Goal: Task Accomplishment & Management: Manage account settings

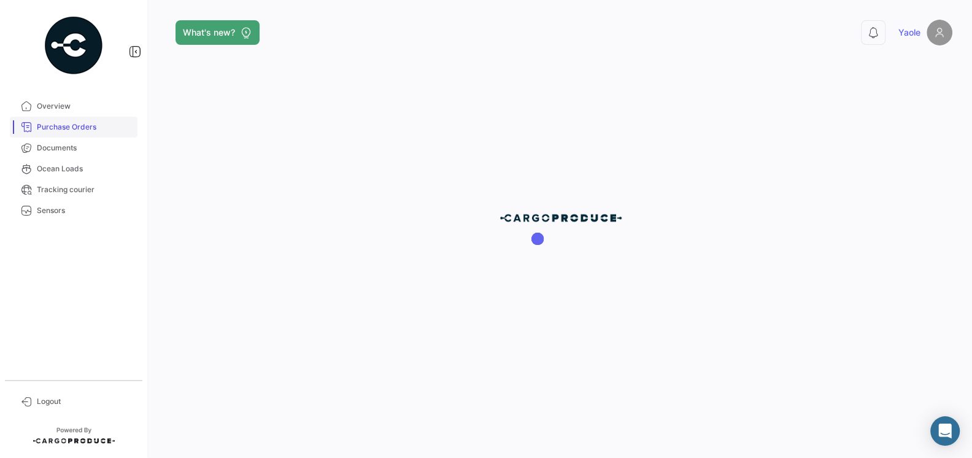
click at [82, 123] on span "Purchase Orders" at bounding box center [85, 127] width 96 height 11
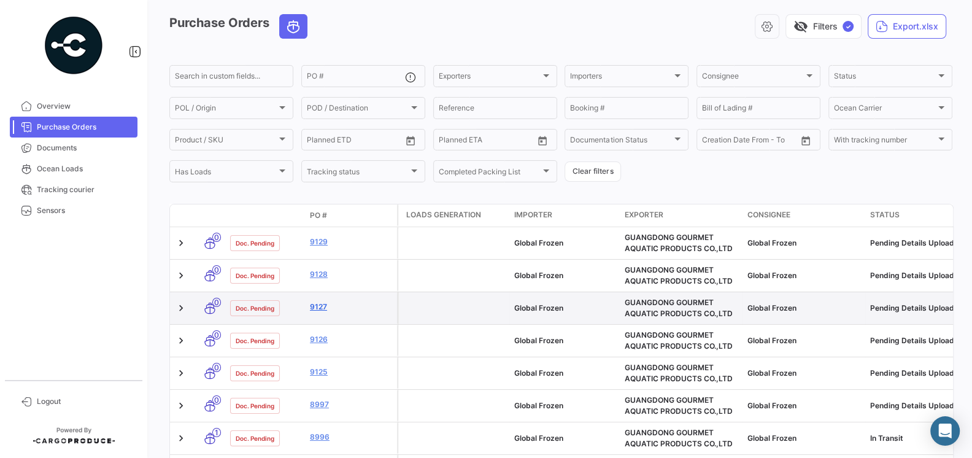
scroll to position [57, 0]
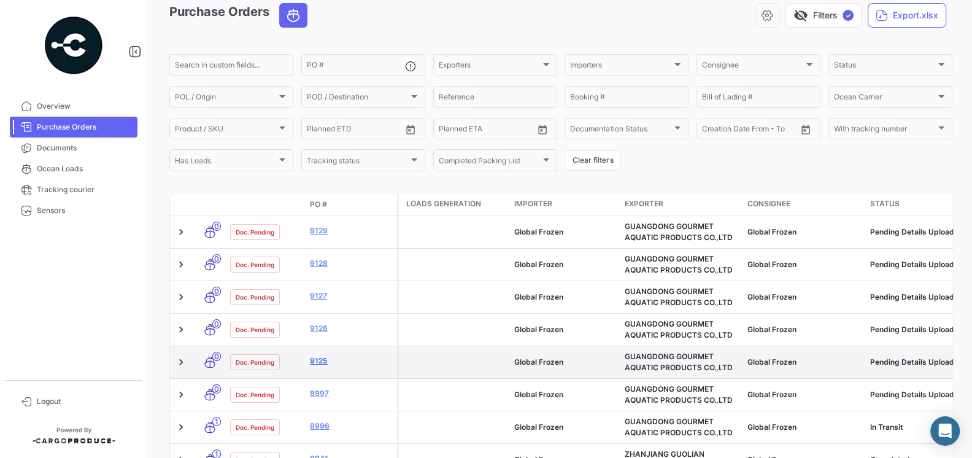
click at [318, 358] on link "9125" at bounding box center [351, 360] width 82 height 11
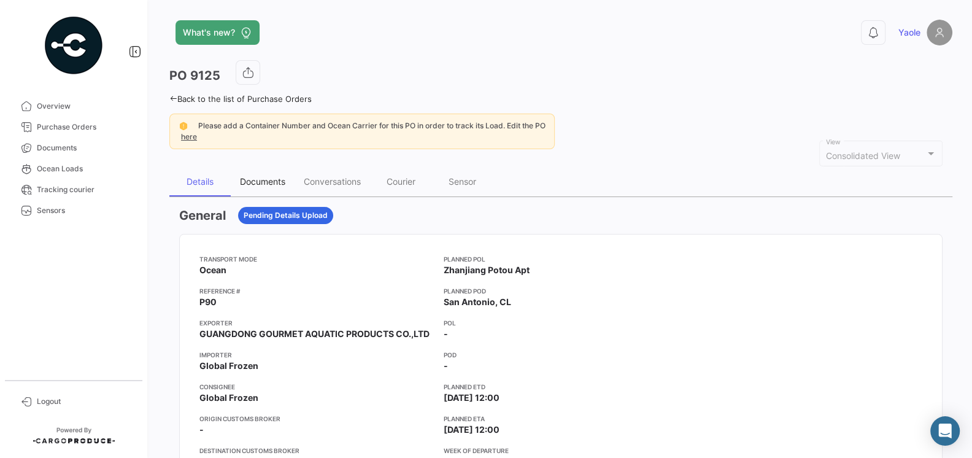
click at [257, 188] on div "Documents" at bounding box center [263, 181] width 64 height 29
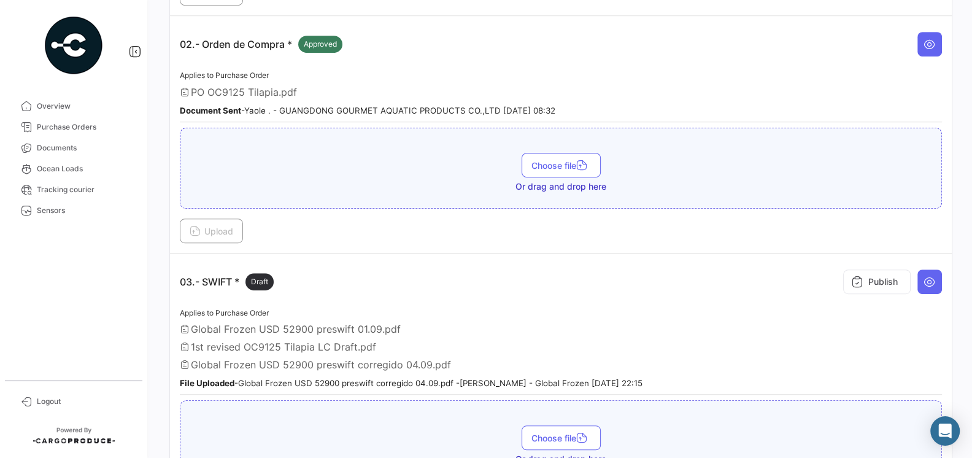
scroll to position [406, 0]
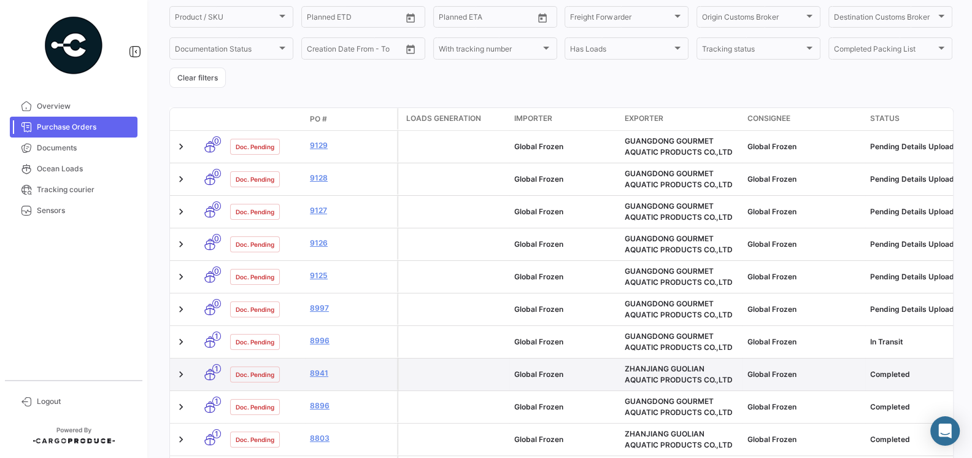
scroll to position [179, 0]
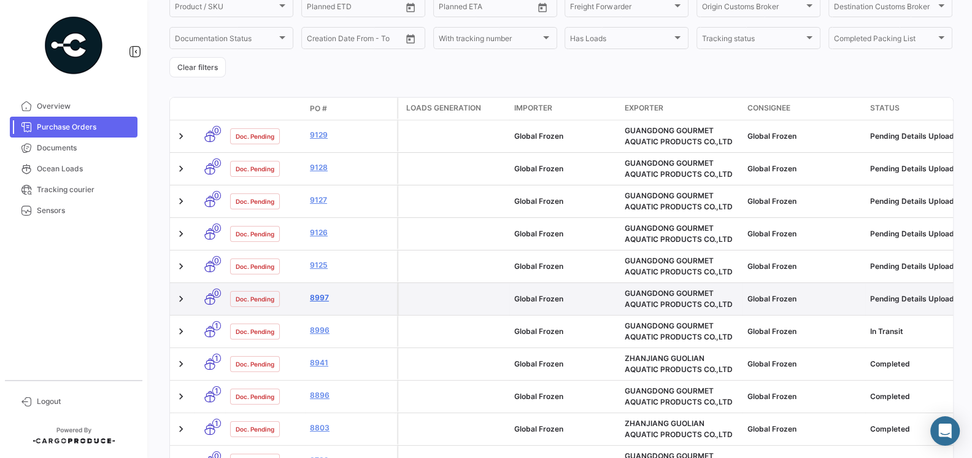
click at [320, 298] on link "8997" at bounding box center [351, 297] width 82 height 11
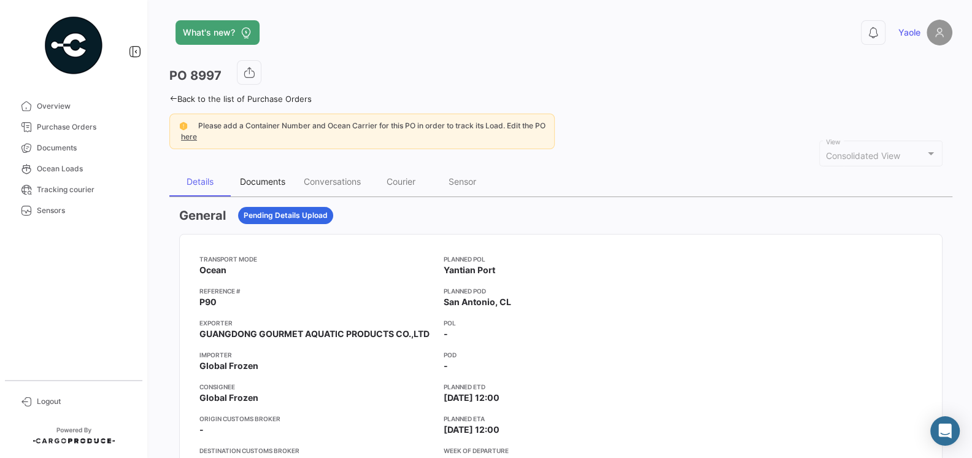
click at [266, 176] on div "Documents" at bounding box center [262, 181] width 45 height 10
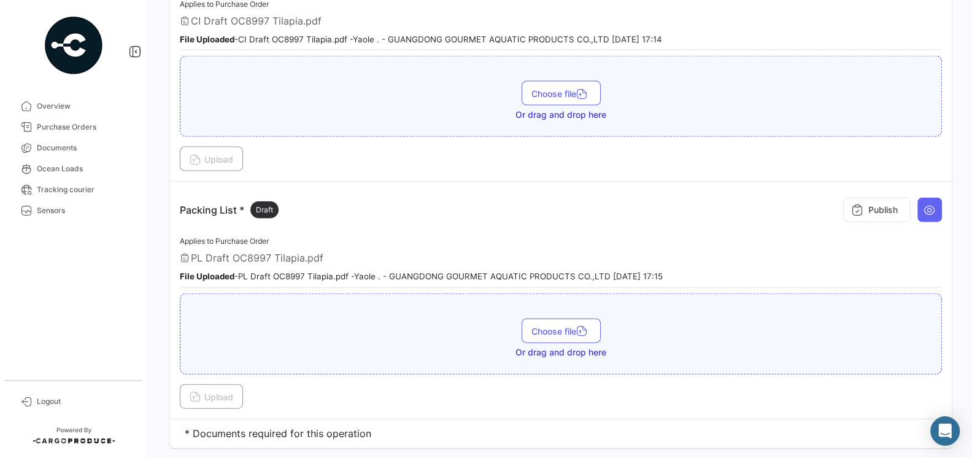
scroll to position [2255, 0]
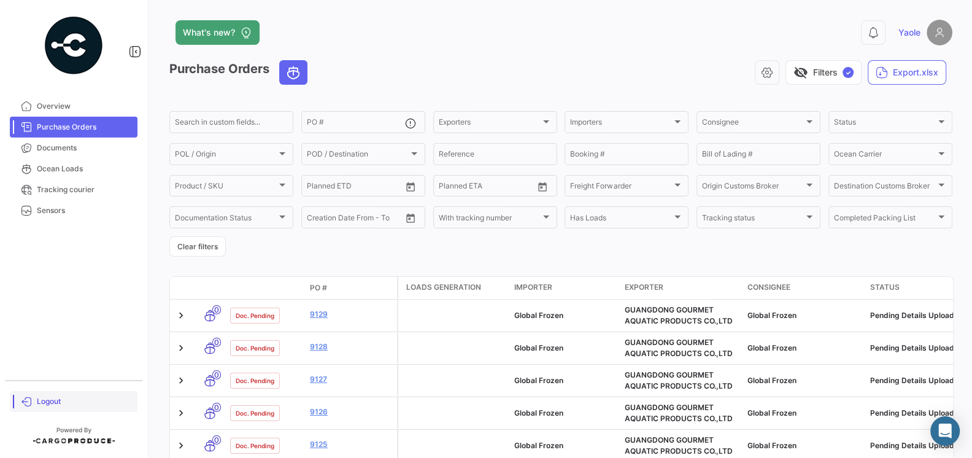
click at [52, 404] on span "Logout" at bounding box center [85, 401] width 96 height 11
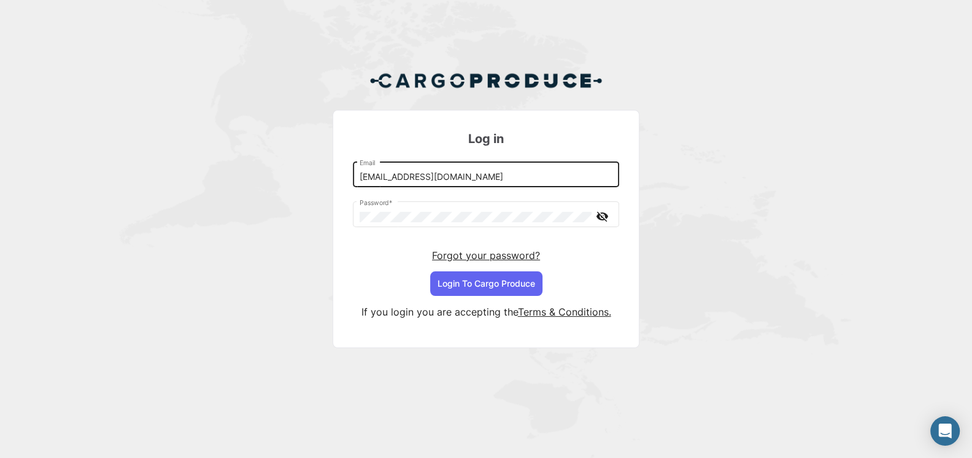
click at [484, 176] on input "[EMAIL_ADDRESS][DOMAIN_NAME]" at bounding box center [486, 177] width 253 height 10
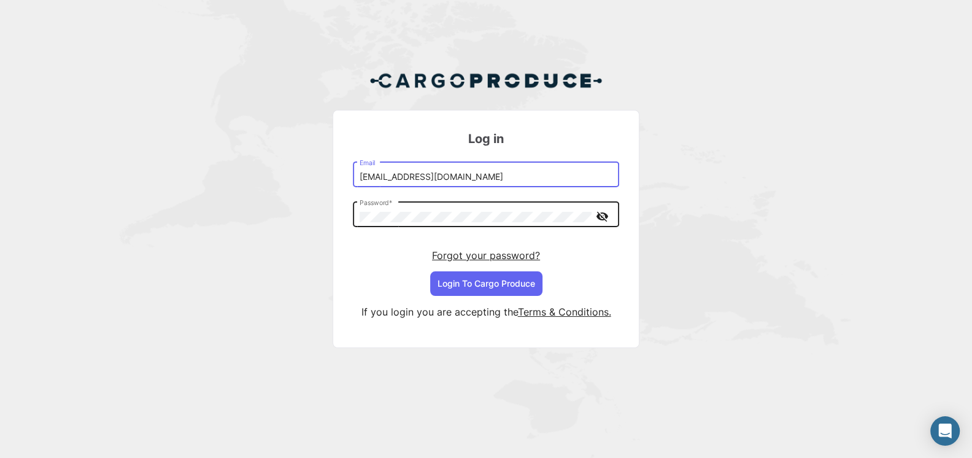
type input "[EMAIL_ADDRESS][DOMAIN_NAME]"
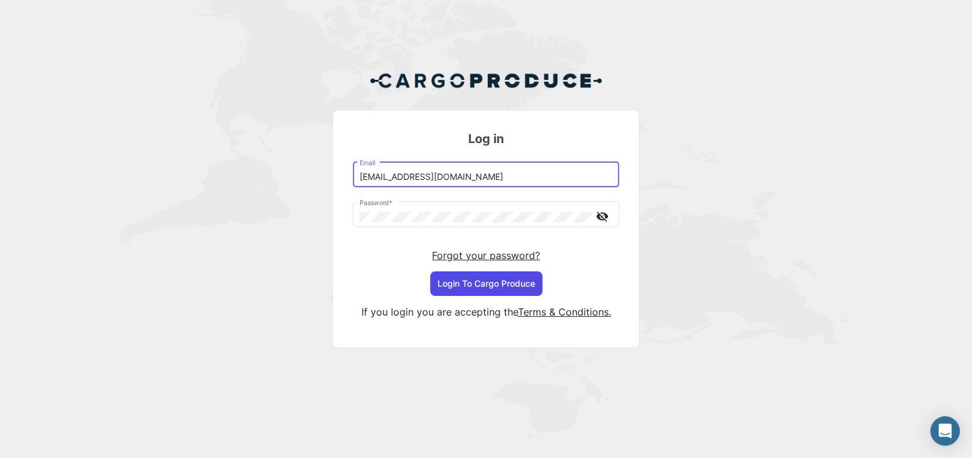
click at [503, 282] on button "Login To Cargo Produce" at bounding box center [486, 283] width 112 height 25
